Goal: Task Accomplishment & Management: Complete application form

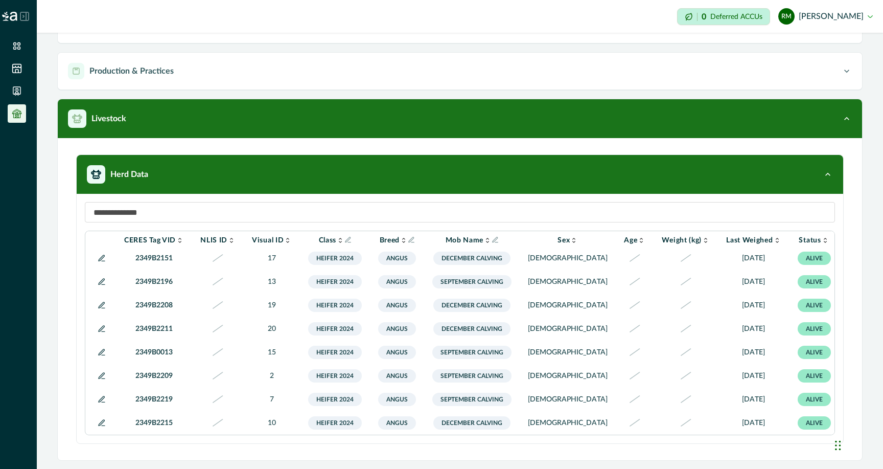
scroll to position [407, 1]
click at [16, 50] on icon at bounding box center [17, 46] width 10 height 10
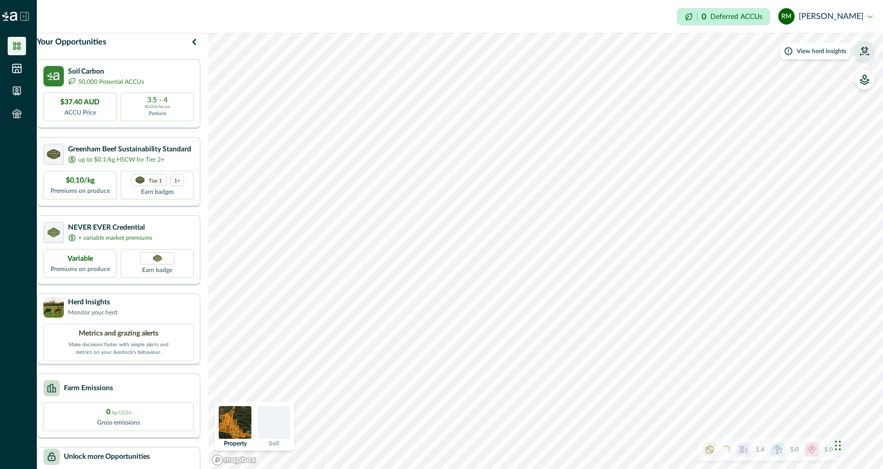
click at [864, 56] on button "button" at bounding box center [864, 51] width 20 height 20
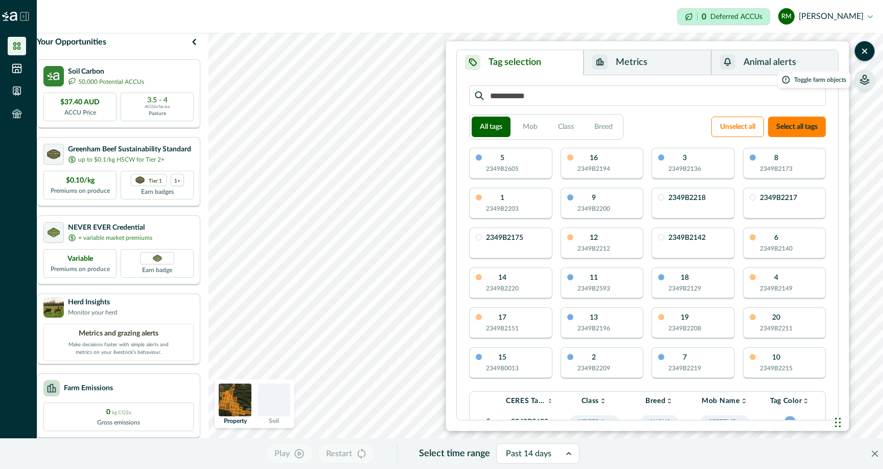
click at [863, 79] on icon "button" at bounding box center [865, 77] width 4 height 4
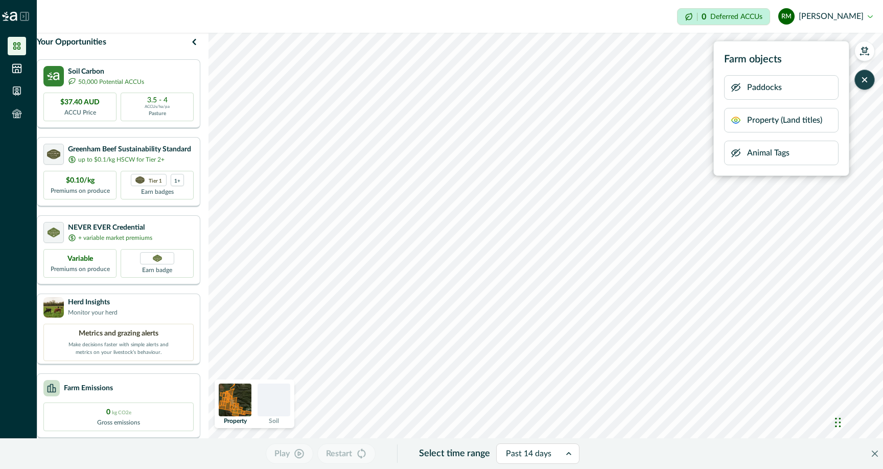
click at [771, 85] on p "Paddocks" at bounding box center [764, 87] width 35 height 12
click at [737, 87] on icon "button" at bounding box center [736, 87] width 10 height 10
click at [737, 87] on icon "button" at bounding box center [736, 87] width 3 height 3
click at [735, 120] on icon "button" at bounding box center [736, 120] width 10 height 10
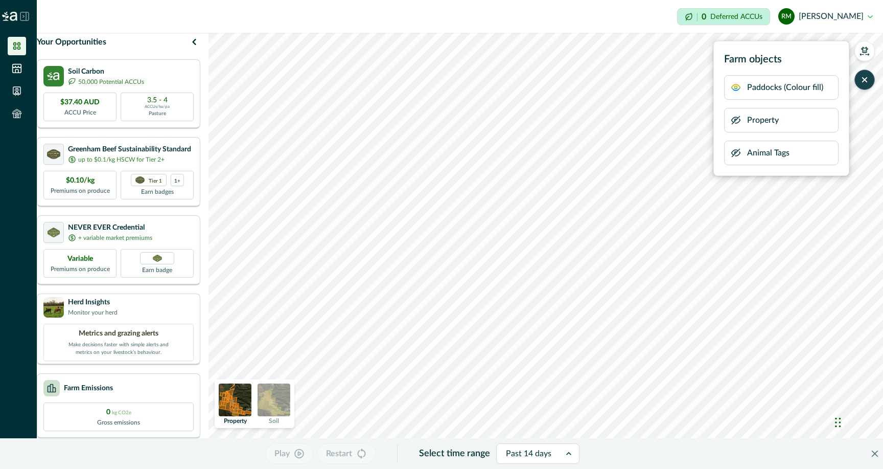
click at [736, 155] on icon "button" at bounding box center [736, 153] width 10 height 10
click at [384, 468] on html "Impersonation Mode 0 Deferred ACCUs RM [PERSON_NAME] Sign out Your Opportunitie…" at bounding box center [441, 234] width 883 height 469
click at [864, 56] on button "button" at bounding box center [864, 51] width 20 height 20
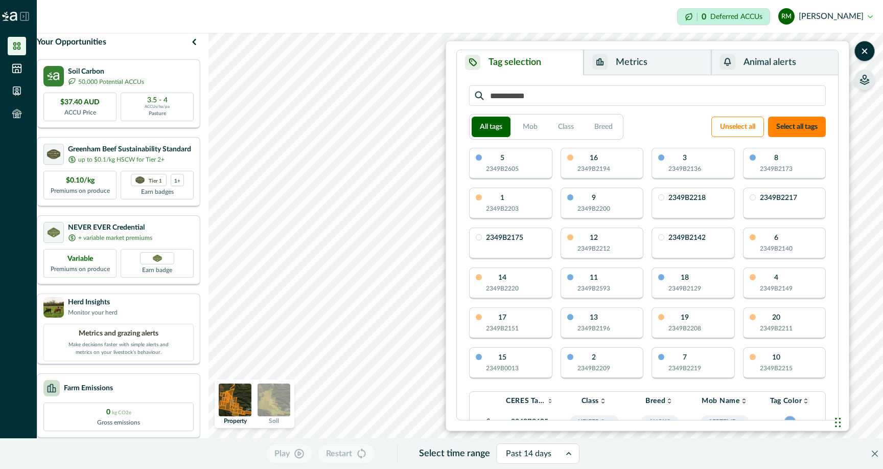
click at [867, 79] on icon "button" at bounding box center [865, 81] width 9 height 5
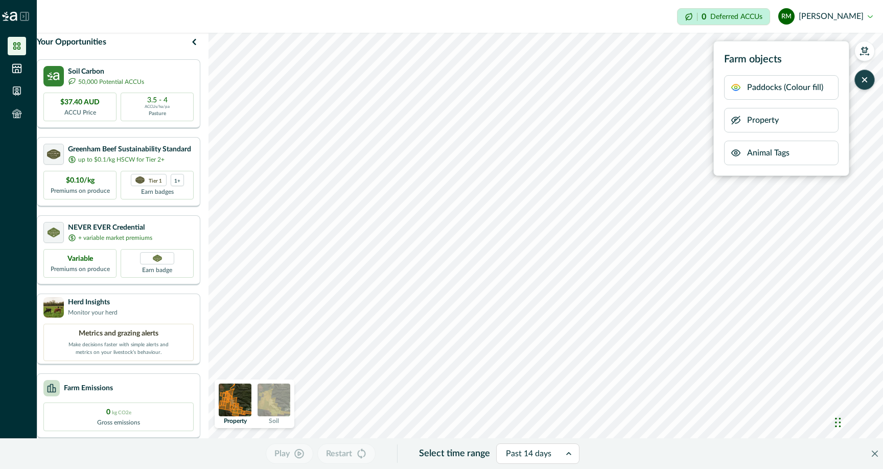
click at [530, 468] on html "Impersonation Mode 0 Deferred ACCUs RM [PERSON_NAME] Sign out Your Opportunitie…" at bounding box center [441, 234] width 883 height 469
click at [14, 109] on icon at bounding box center [17, 113] width 10 height 10
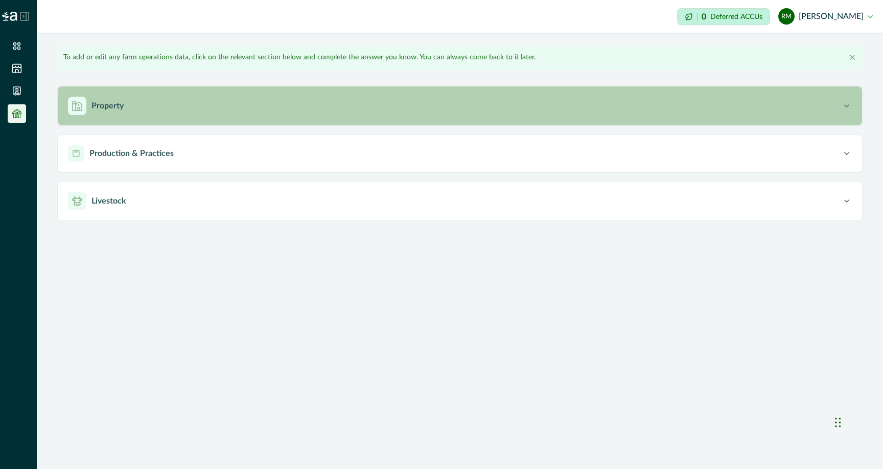
click at [96, 109] on p "Property" at bounding box center [107, 106] width 32 height 12
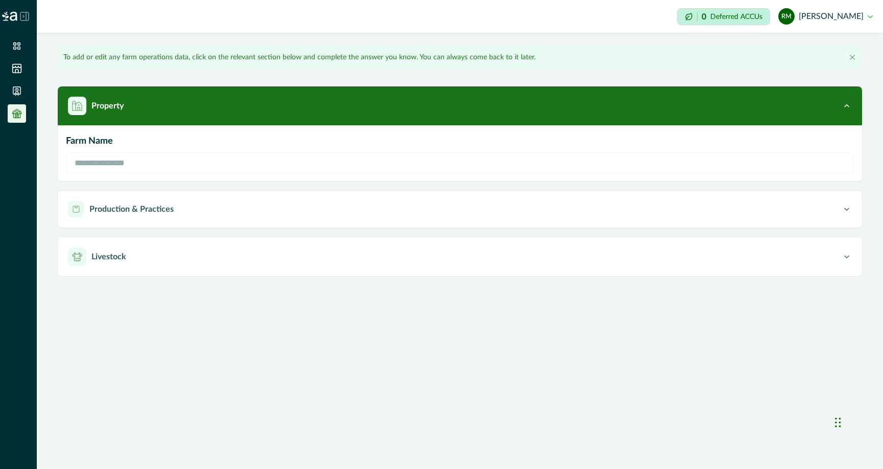
click at [93, 143] on p "Farm Name" at bounding box center [460, 141] width 788 height 14
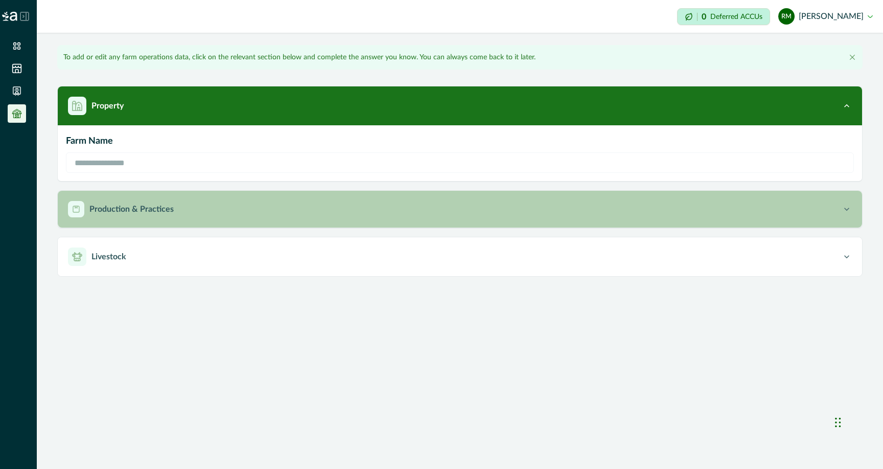
click at [120, 210] on p "Production & Practices" at bounding box center [131, 209] width 84 height 12
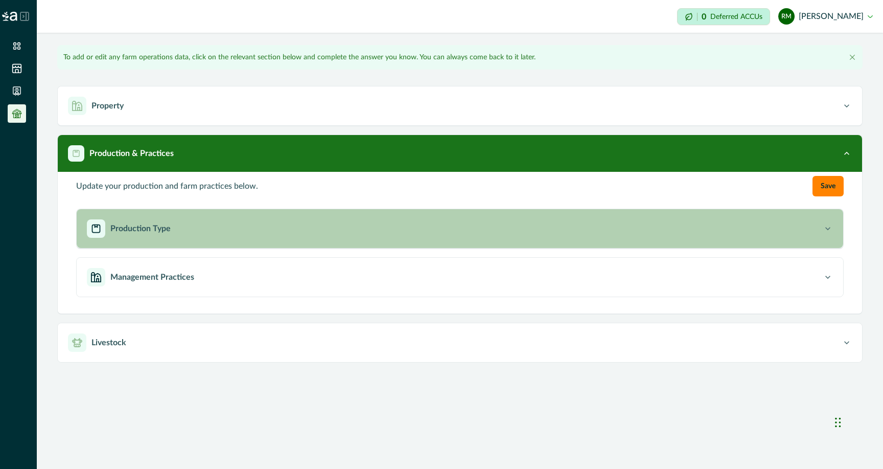
click at [829, 231] on icon "button" at bounding box center [828, 228] width 10 height 10
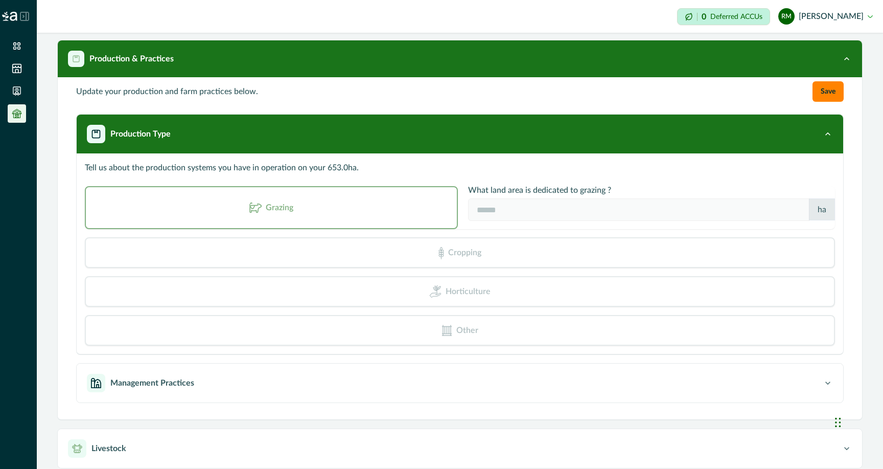
scroll to position [102, 0]
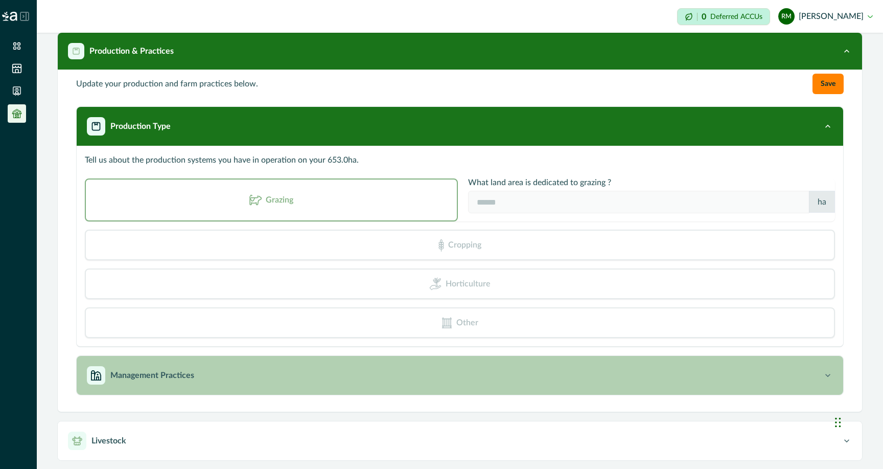
click at [830, 375] on icon "button" at bounding box center [828, 375] width 10 height 10
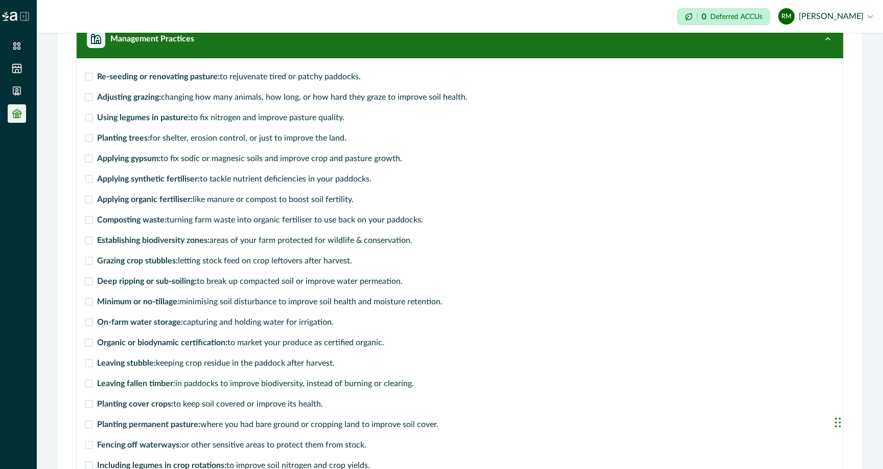
scroll to position [236, 0]
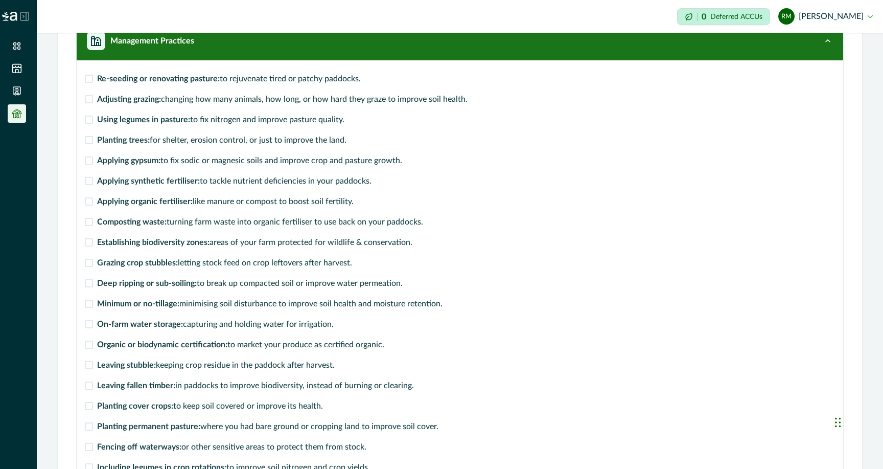
click at [88, 100] on span at bounding box center [89, 99] width 8 height 8
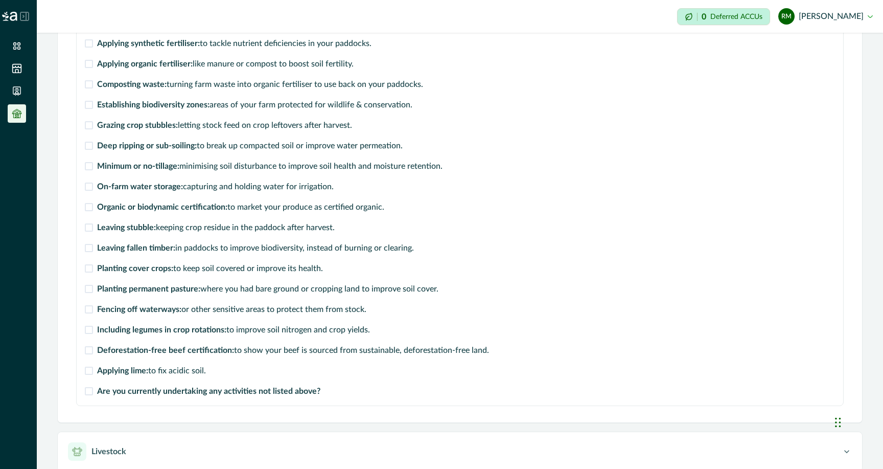
scroll to position [379, 0]
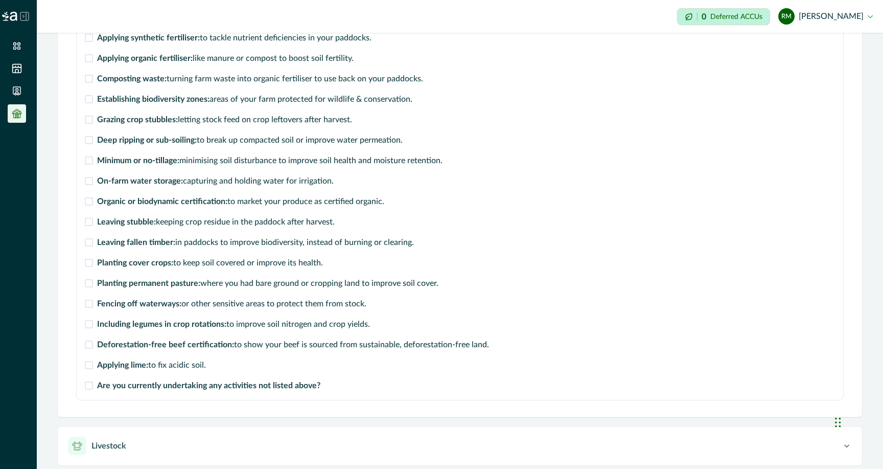
click at [90, 303] on span at bounding box center [89, 303] width 8 height 8
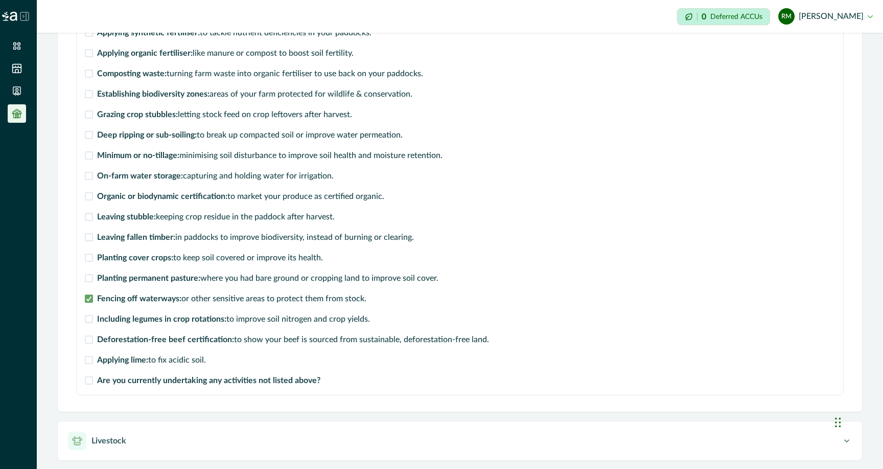
click at [89, 237] on span at bounding box center [89, 237] width 8 height 8
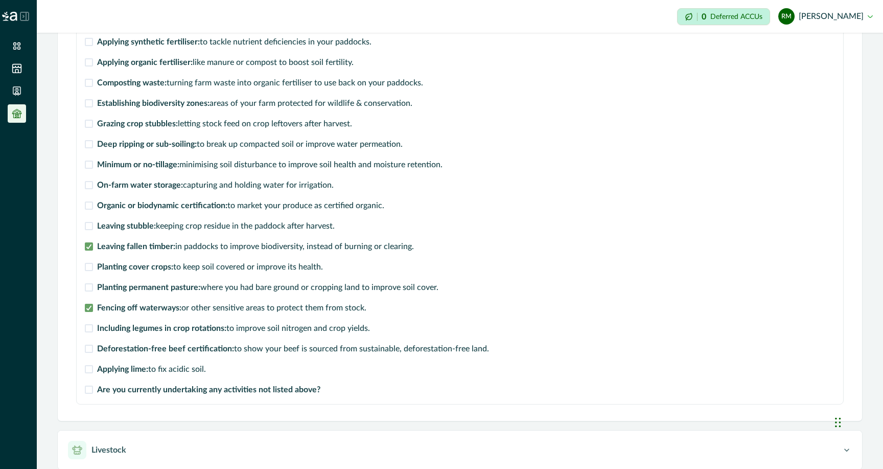
scroll to position [373, 0]
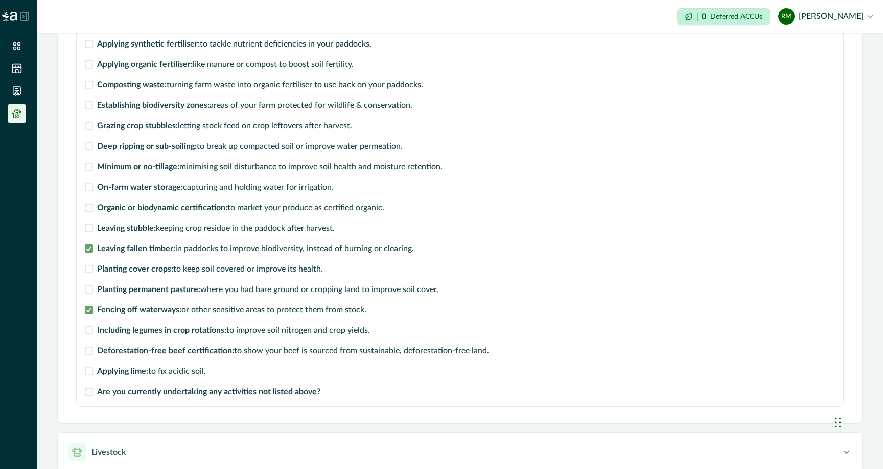
click at [88, 166] on span at bounding box center [89, 166] width 8 height 8
click at [89, 106] on span at bounding box center [89, 105] width 8 height 8
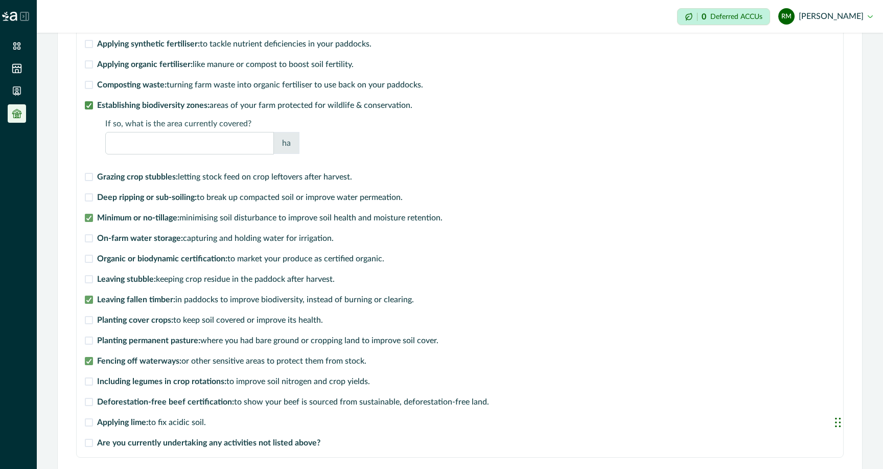
click at [90, 104] on polyline at bounding box center [89, 105] width 5 height 4
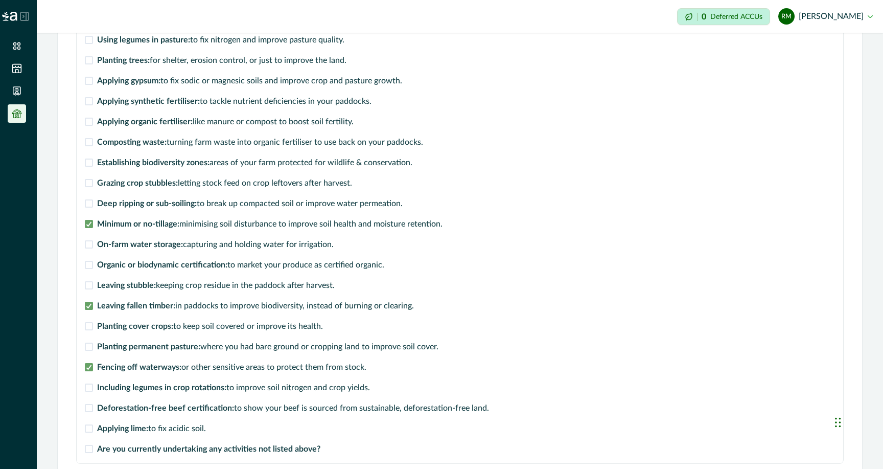
scroll to position [384, 0]
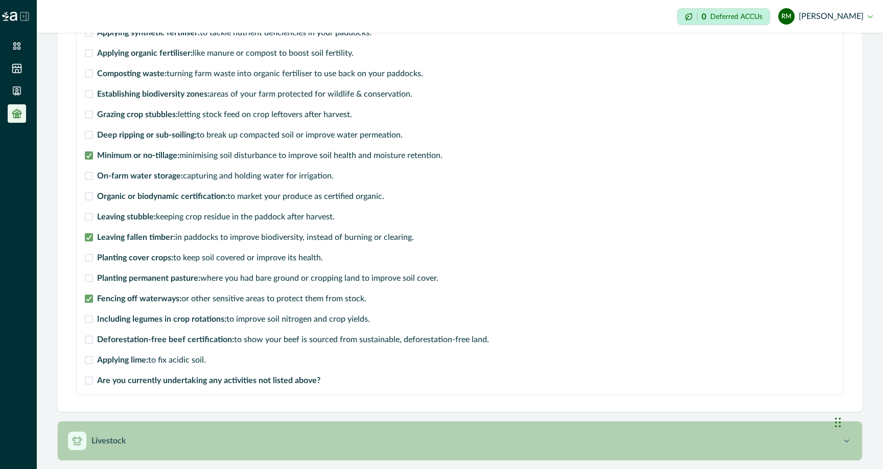
click at [106, 443] on p "Livestock" at bounding box center [108, 440] width 35 height 12
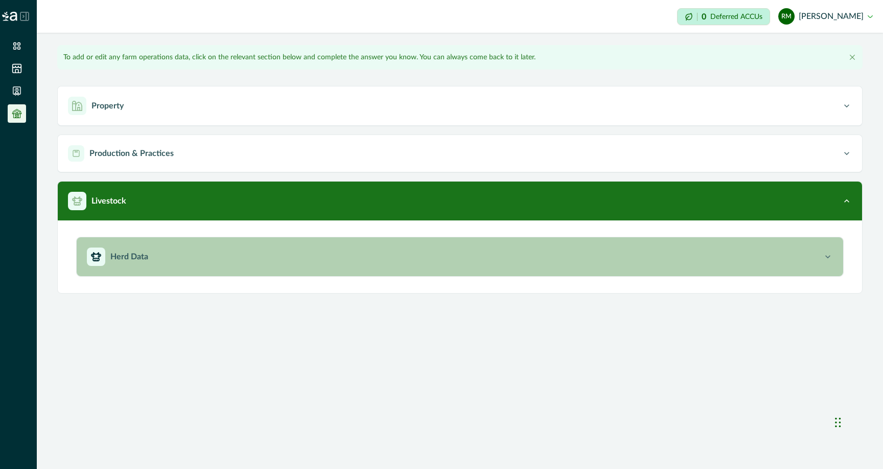
click at [137, 260] on p "Herd Data" at bounding box center [129, 256] width 38 height 12
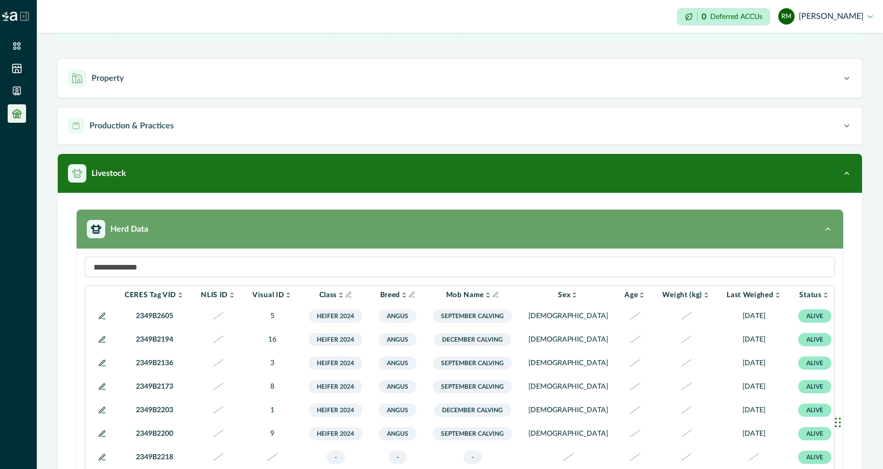
scroll to position [82, 0]
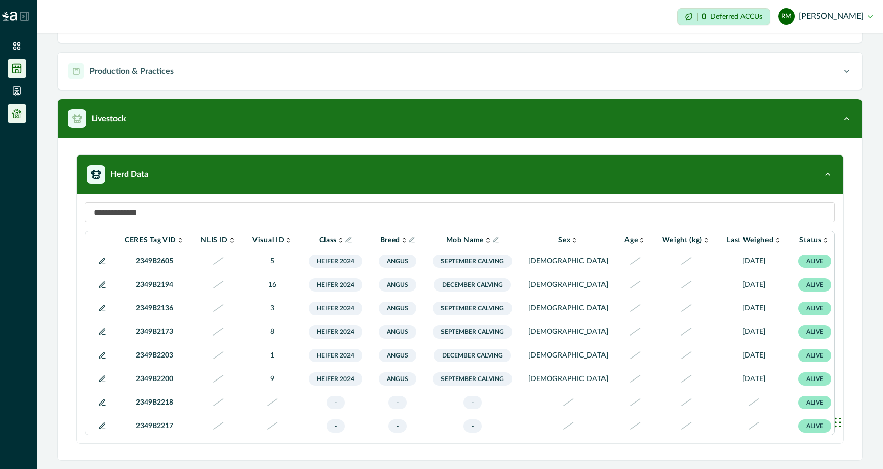
click at [13, 71] on icon at bounding box center [17, 68] width 9 height 9
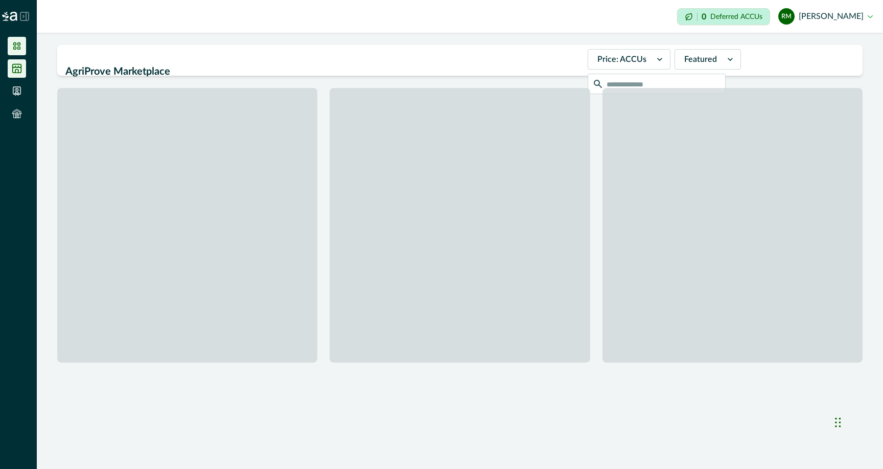
click at [15, 47] on icon at bounding box center [17, 46] width 10 height 10
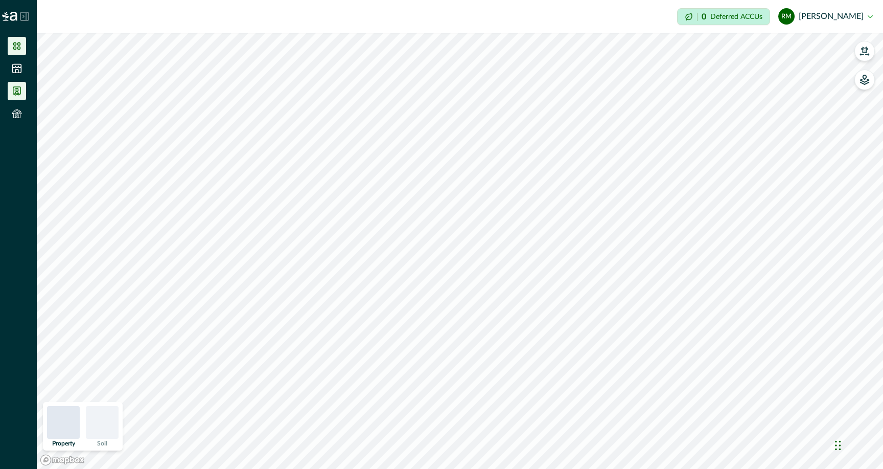
click at [17, 91] on icon at bounding box center [17, 91] width 10 height 10
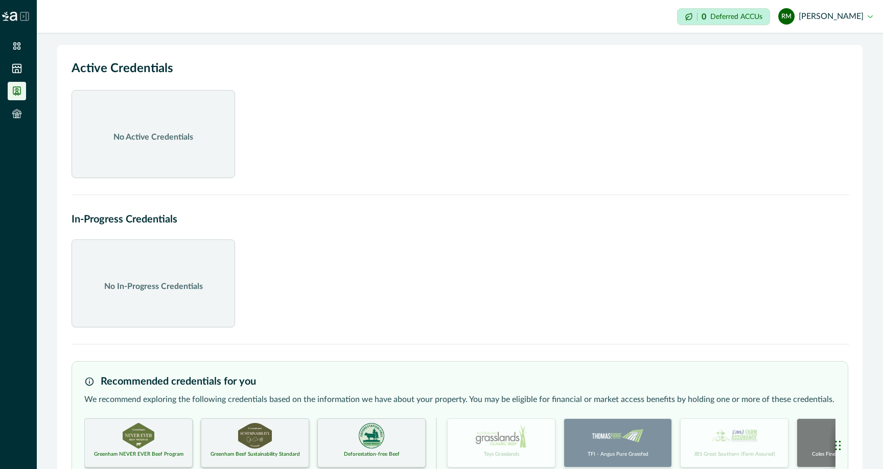
click at [13, 17] on img at bounding box center [9, 16] width 15 height 9
click at [16, 94] on icon at bounding box center [16, 91] width 7 height 8
click at [18, 67] on icon at bounding box center [17, 68] width 9 height 9
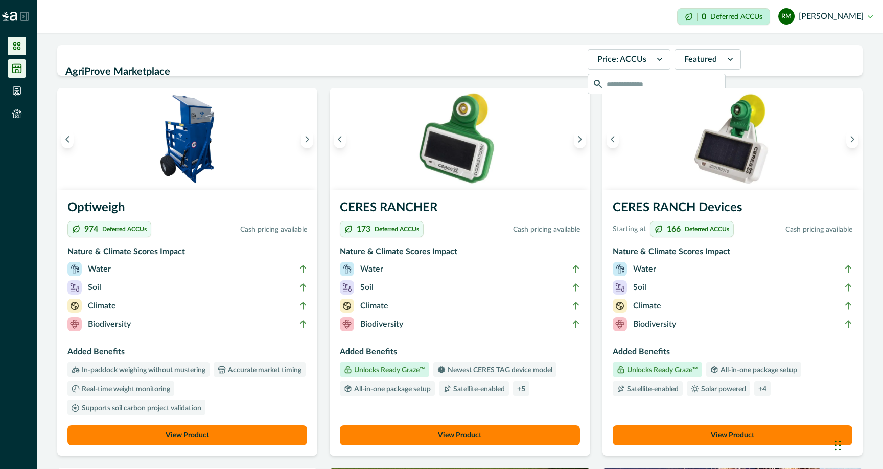
click at [18, 47] on icon at bounding box center [16, 45] width 7 height 7
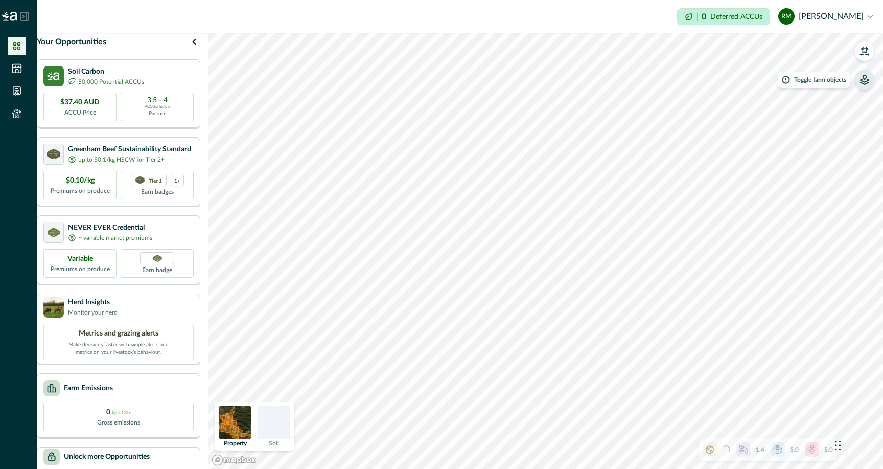
click at [868, 86] on button "button" at bounding box center [864, 79] width 20 height 20
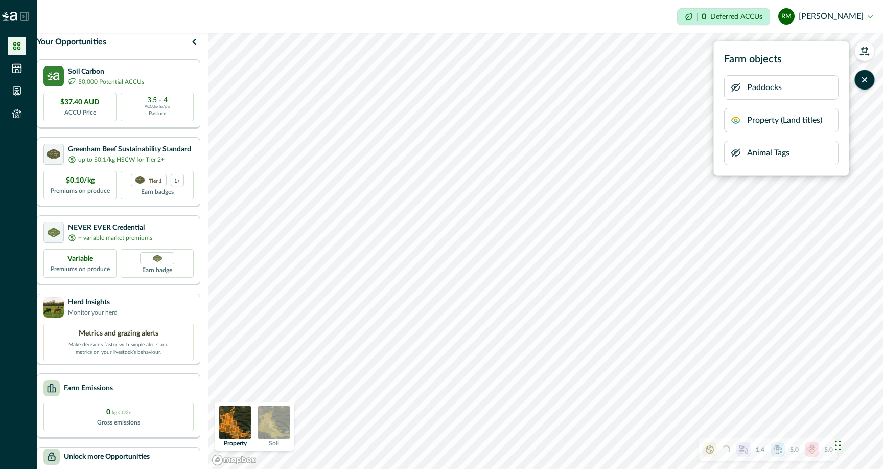
click at [754, 92] on p "Paddocks" at bounding box center [764, 87] width 35 height 12
click at [735, 87] on icon "button" at bounding box center [736, 88] width 8 height 8
click at [735, 87] on icon "button" at bounding box center [736, 87] width 3 height 3
click at [735, 87] on icon "button" at bounding box center [736, 88] width 8 height 8
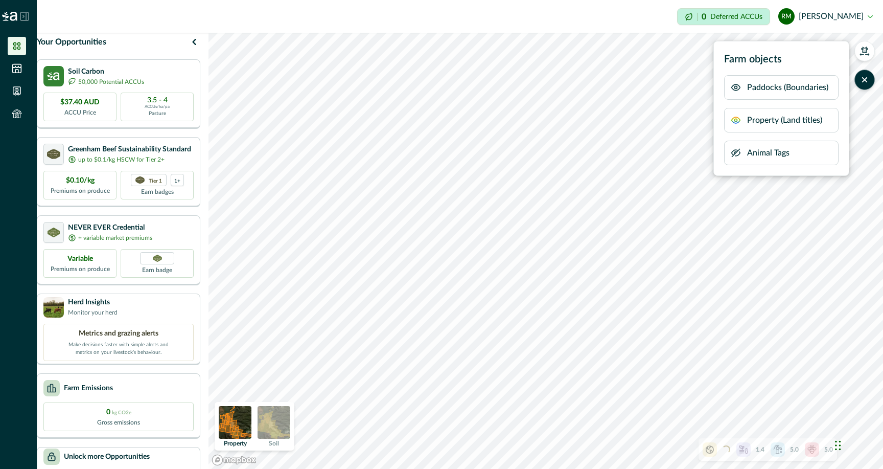
click at [735, 87] on icon "button" at bounding box center [736, 87] width 3 height 3
click at [283, 432] on img at bounding box center [274, 422] width 33 height 33
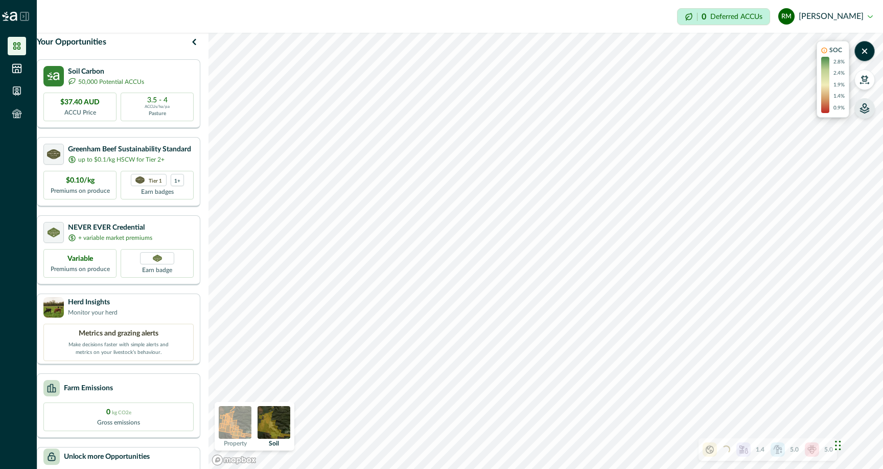
click at [863, 109] on icon "button" at bounding box center [865, 108] width 10 height 10
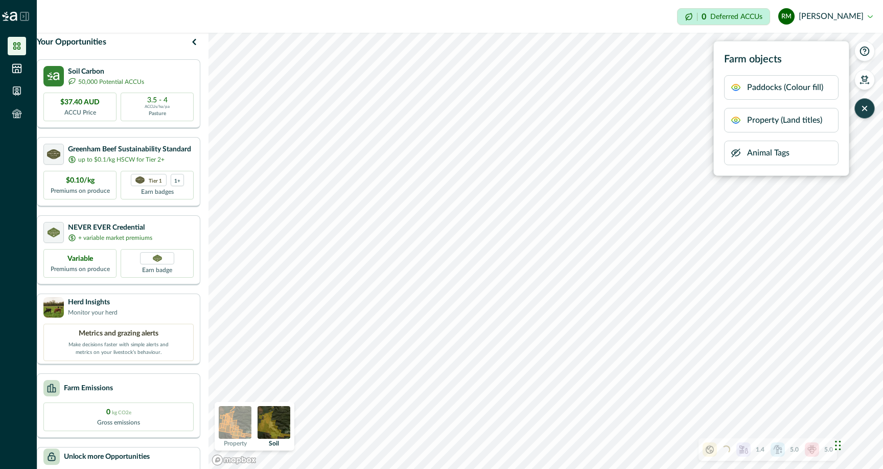
click at [736, 87] on icon "button" at bounding box center [736, 87] width 10 height 10
click at [864, 109] on icon "button" at bounding box center [865, 108] width 4 height 4
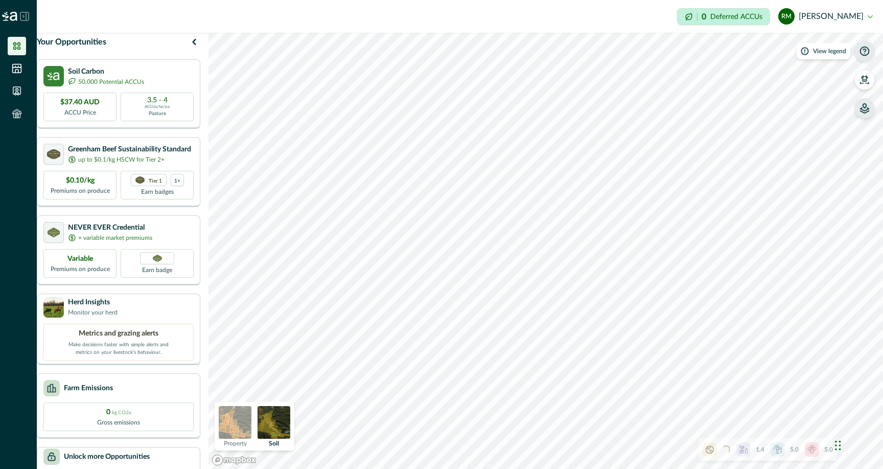
click at [866, 51] on icon "button" at bounding box center [865, 51] width 9 height 9
click at [776, 450] on icon at bounding box center [778, 449] width 10 height 10
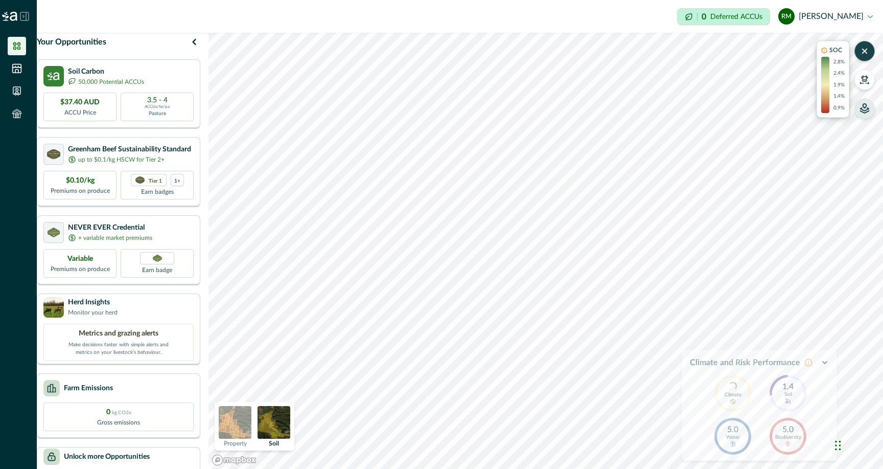
click at [806, 364] on icon at bounding box center [808, 362] width 8 height 8
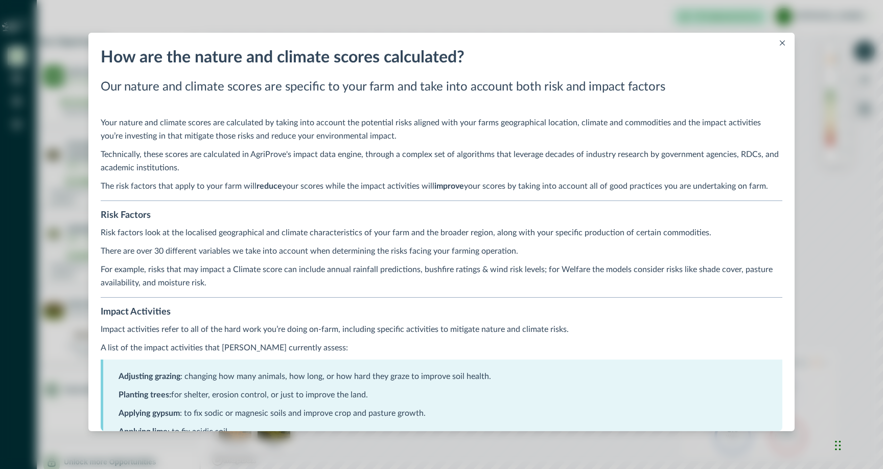
click at [783, 43] on icon "Close" at bounding box center [782, 42] width 5 height 5
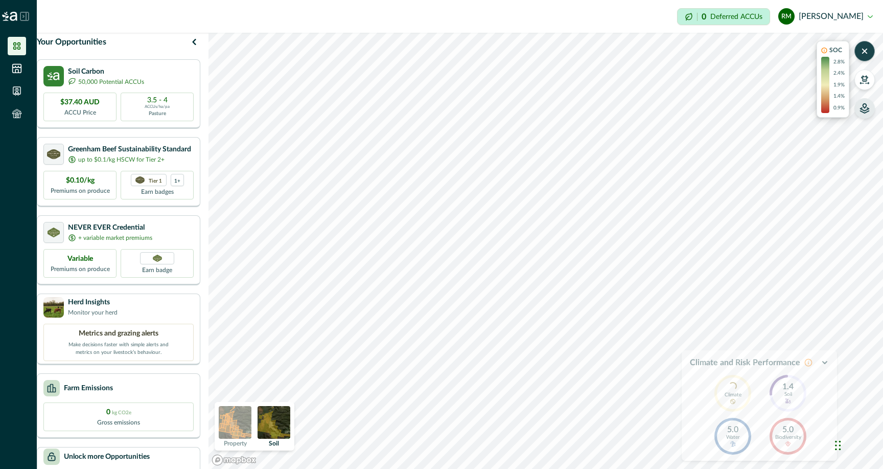
click at [865, 107] on icon "button" at bounding box center [865, 106] width 4 height 4
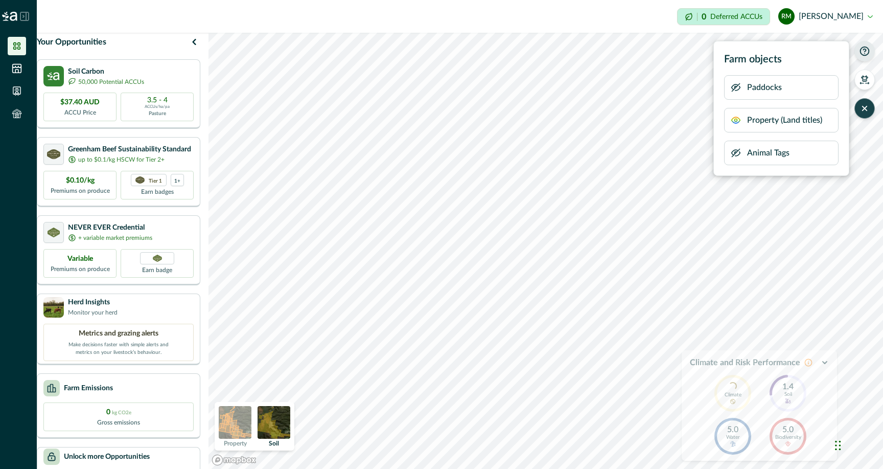
click at [763, 122] on p "Property (Land titles)" at bounding box center [784, 120] width 75 height 12
click at [734, 121] on icon "button" at bounding box center [736, 120] width 10 height 10
click at [736, 119] on icon "button" at bounding box center [736, 121] width 8 height 8
click at [482, 16] on div "Impersonation Mode 0 Deferred ACCUs RM [PERSON_NAME] Sign out Your Opportunitie…" at bounding box center [460, 234] width 846 height 469
